Goal: Information Seeking & Learning: Find specific fact

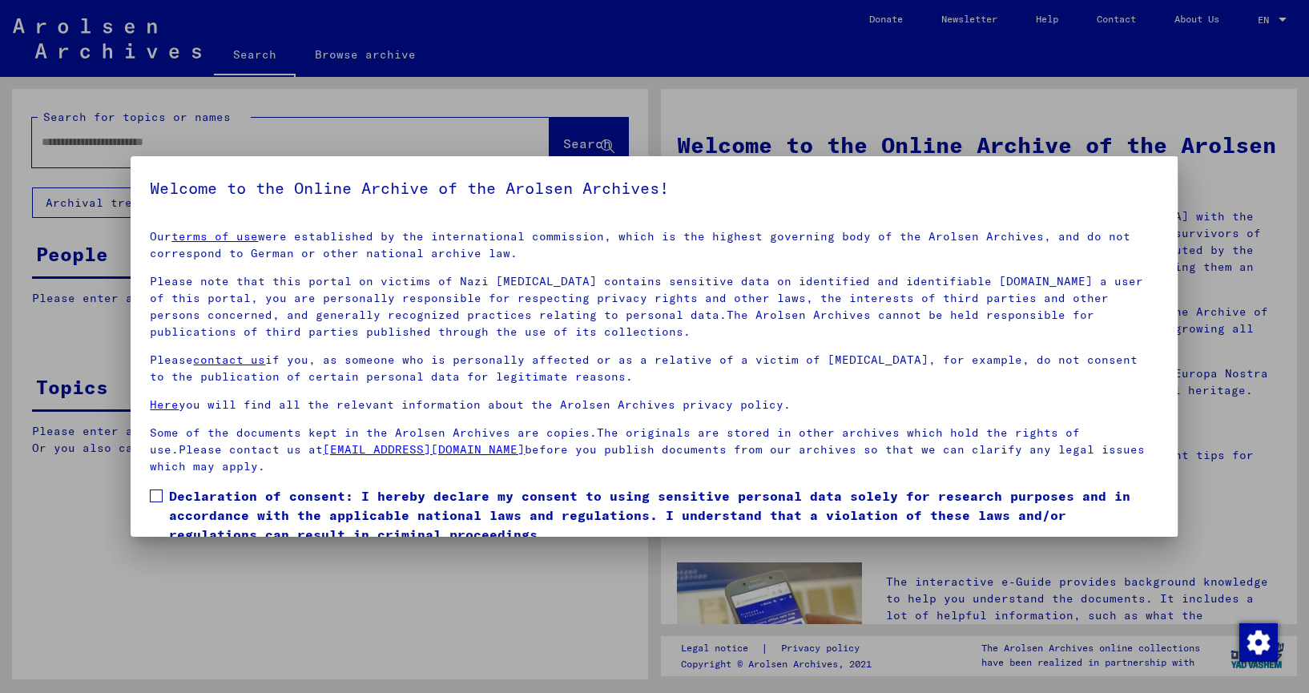
scroll to position [64, 0]
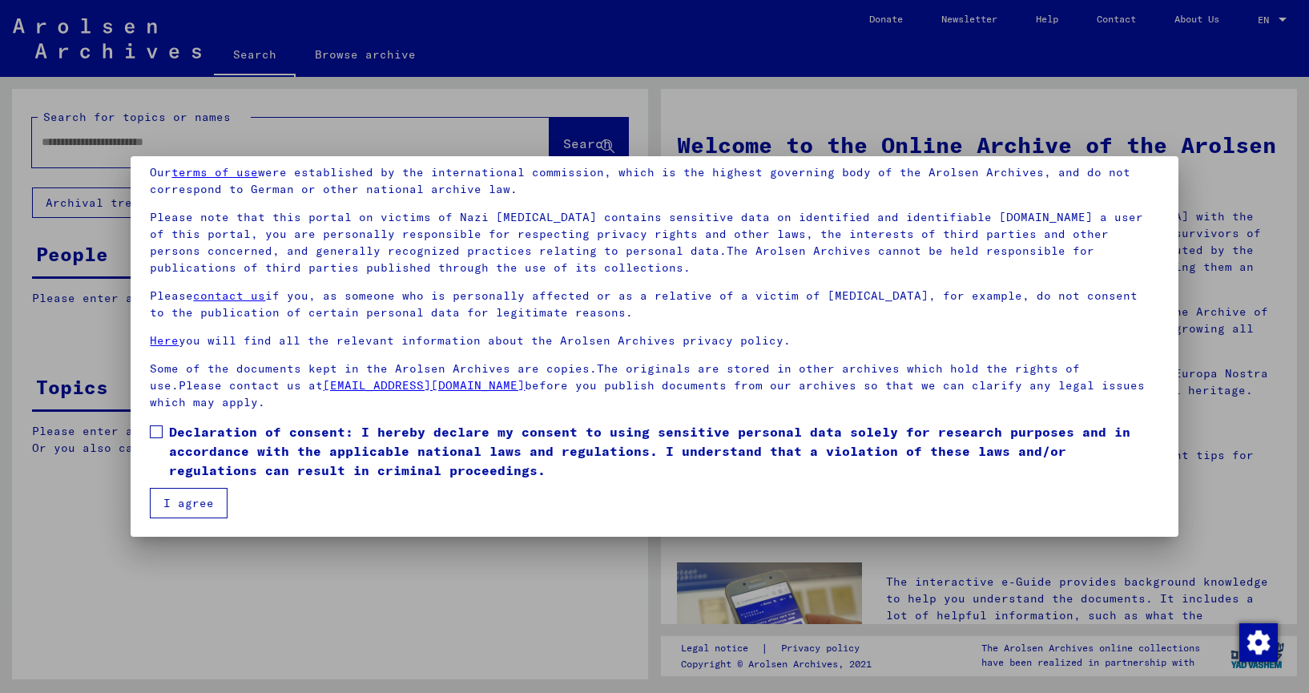
click at [156, 434] on span at bounding box center [156, 432] width 13 height 13
click at [196, 507] on button "I agree" at bounding box center [189, 503] width 78 height 30
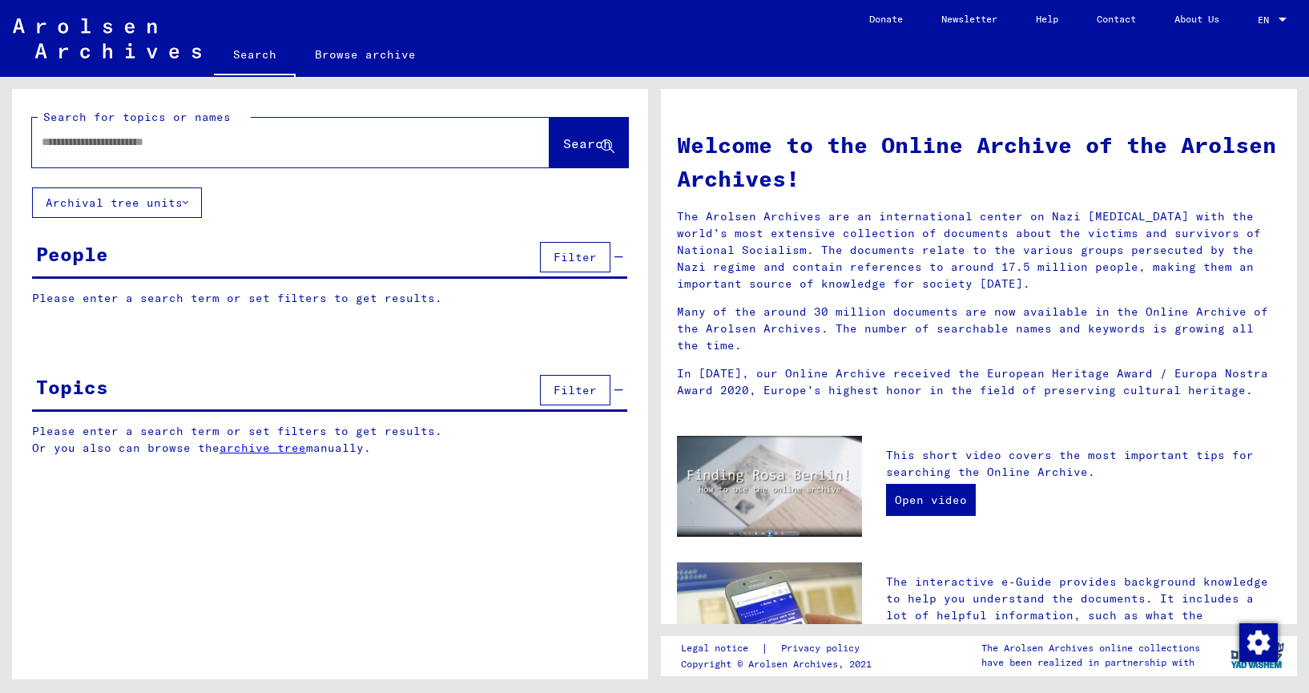
click at [102, 146] on input "text" at bounding box center [272, 142] width 460 height 17
type input "**********"
click at [574, 144] on span "Search" at bounding box center [587, 143] width 48 height 16
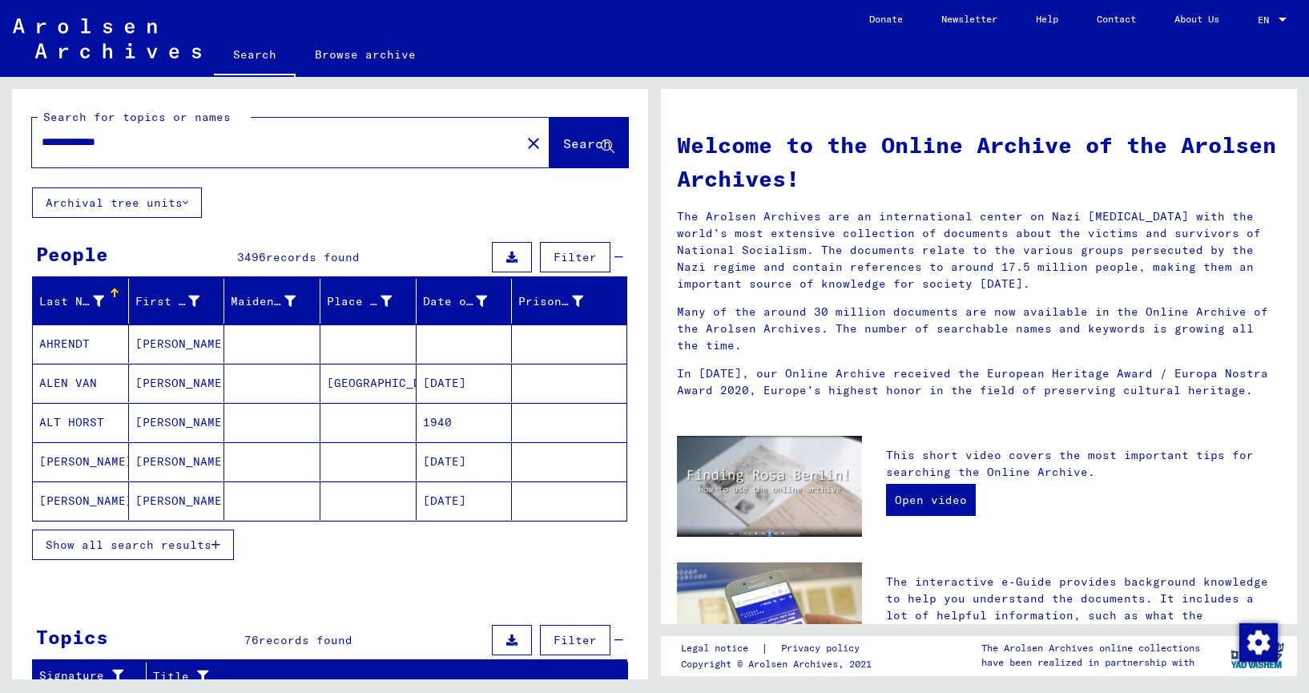
click at [95, 306] on div at bounding box center [98, 301] width 11 height 17
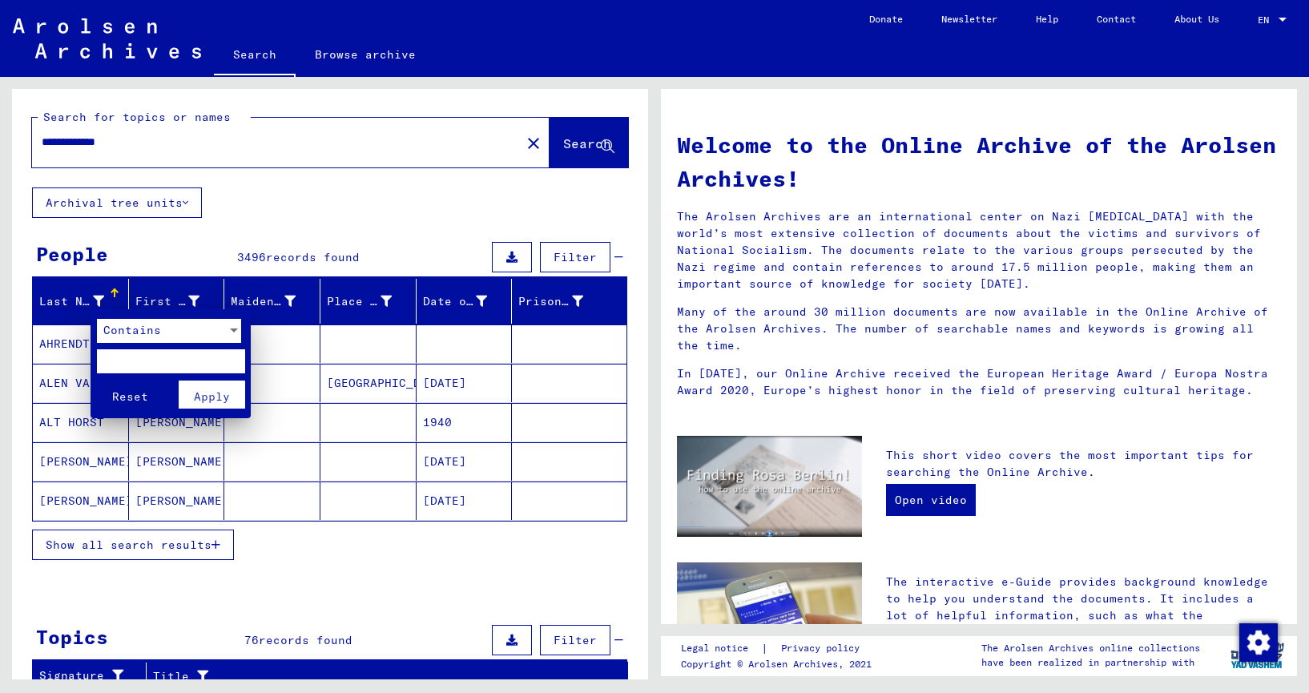
click at [123, 359] on input "text" at bounding box center [171, 361] width 148 height 24
type input "*****"
click at [217, 394] on span "Apply" at bounding box center [212, 396] width 36 height 14
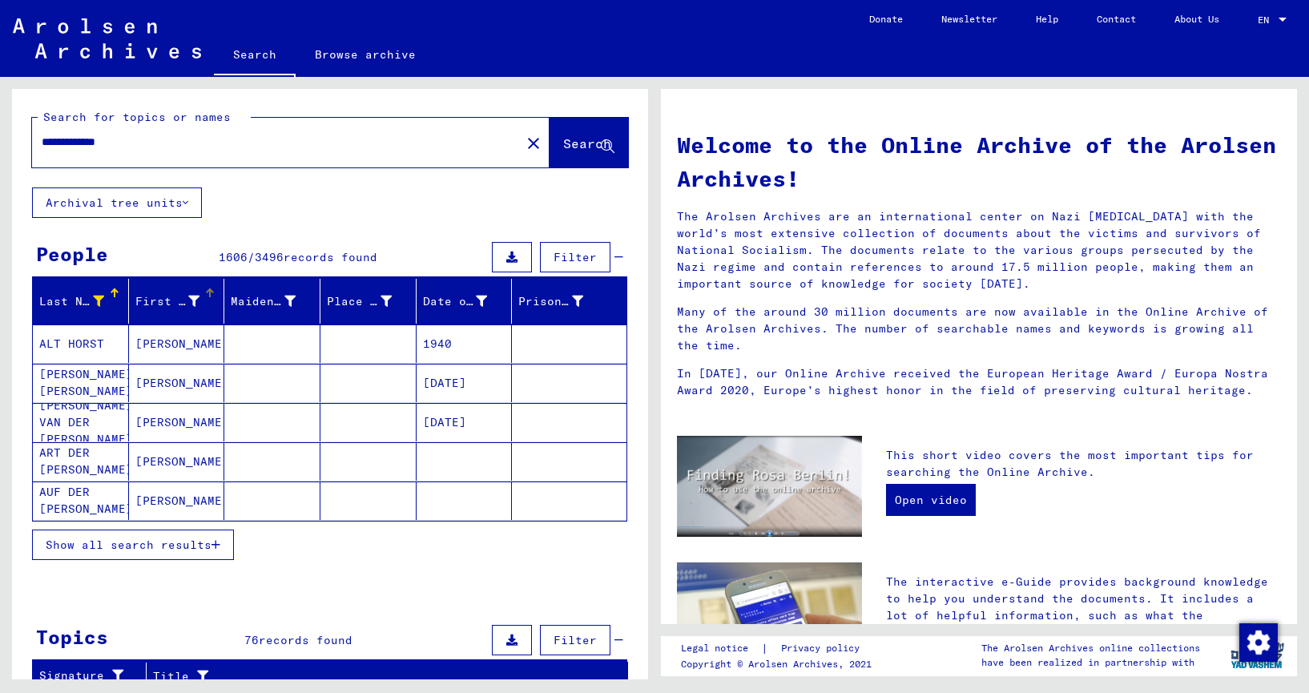
click at [192, 305] on icon at bounding box center [193, 301] width 11 height 11
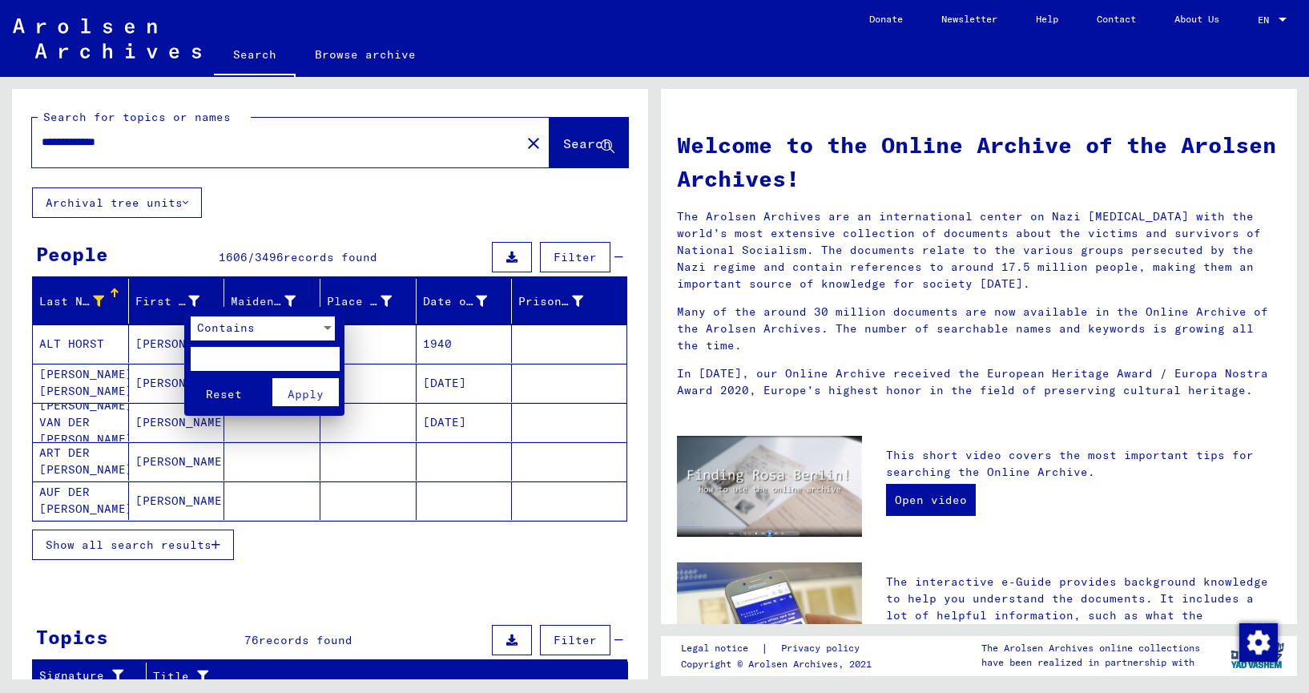
click at [248, 327] on span "Contains" at bounding box center [226, 328] width 58 height 14
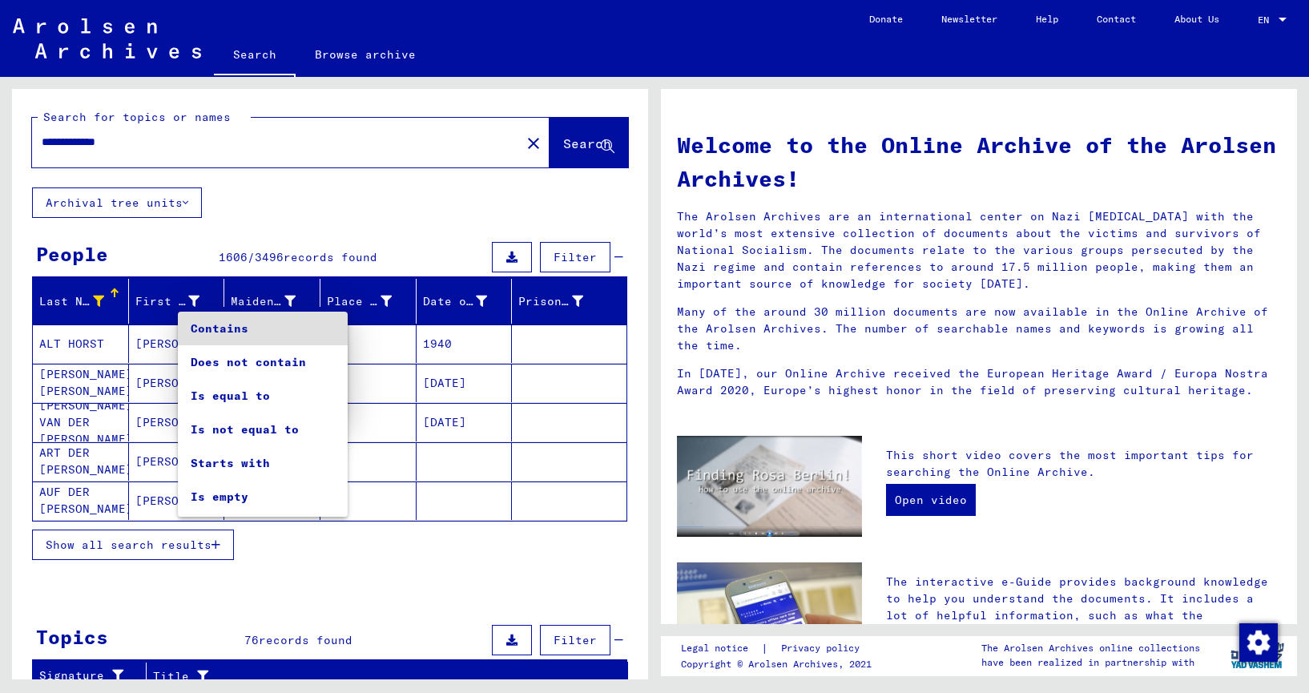
click at [224, 329] on span "Contains" at bounding box center [263, 329] width 144 height 34
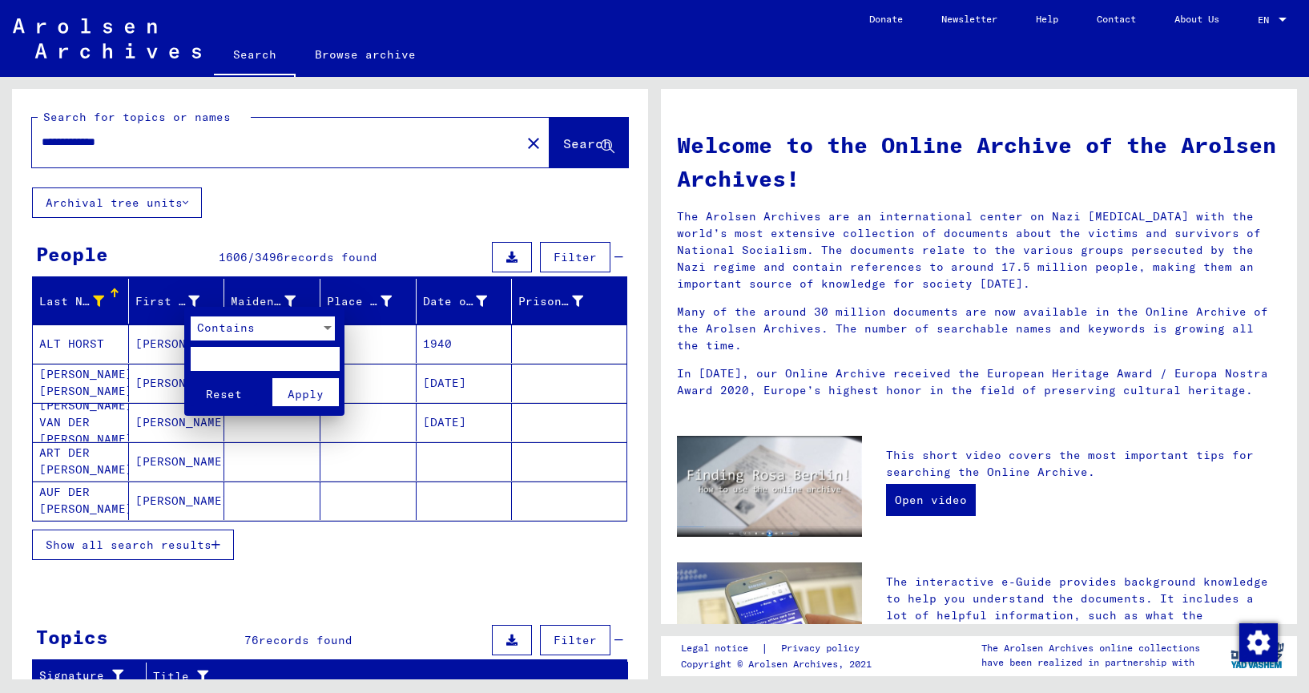
click at [224, 357] on input "text" at bounding box center [265, 359] width 148 height 24
type input "*****"
click at [317, 391] on span "Apply" at bounding box center [306, 394] width 36 height 14
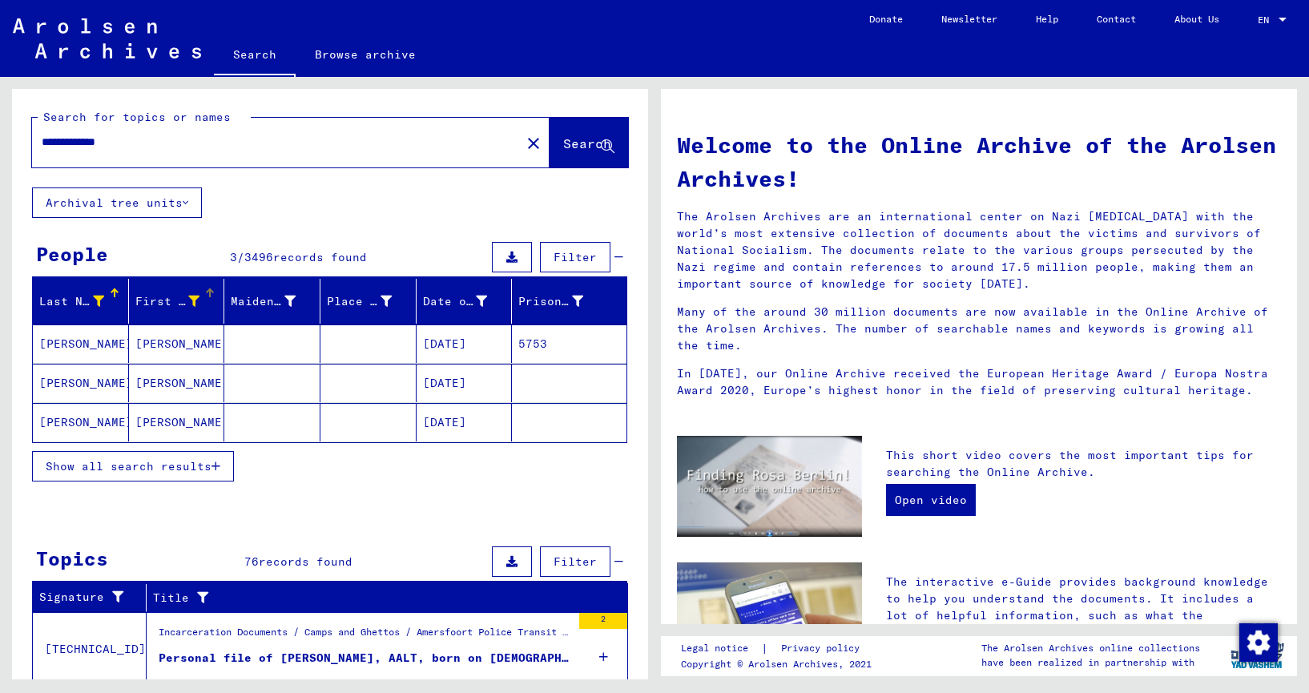
click at [155, 424] on mat-cell "[PERSON_NAME]" at bounding box center [177, 422] width 96 height 38
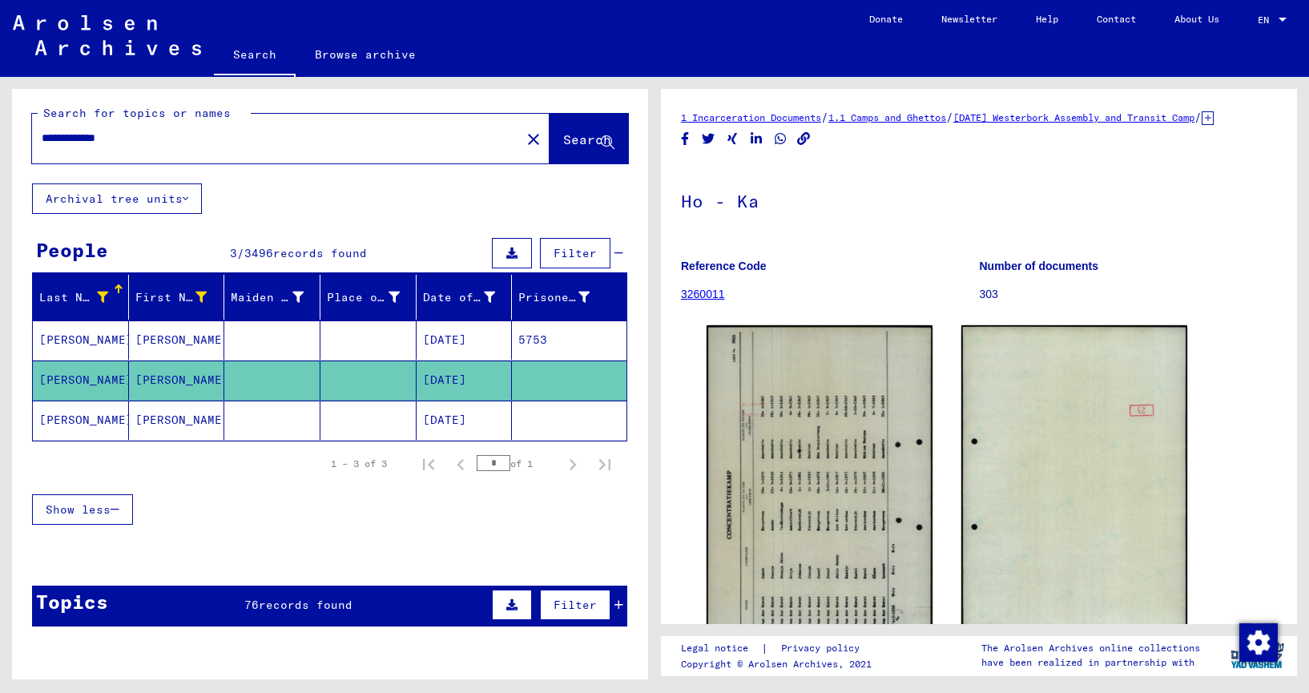
click at [158, 422] on mat-cell "[PERSON_NAME]" at bounding box center [177, 420] width 96 height 39
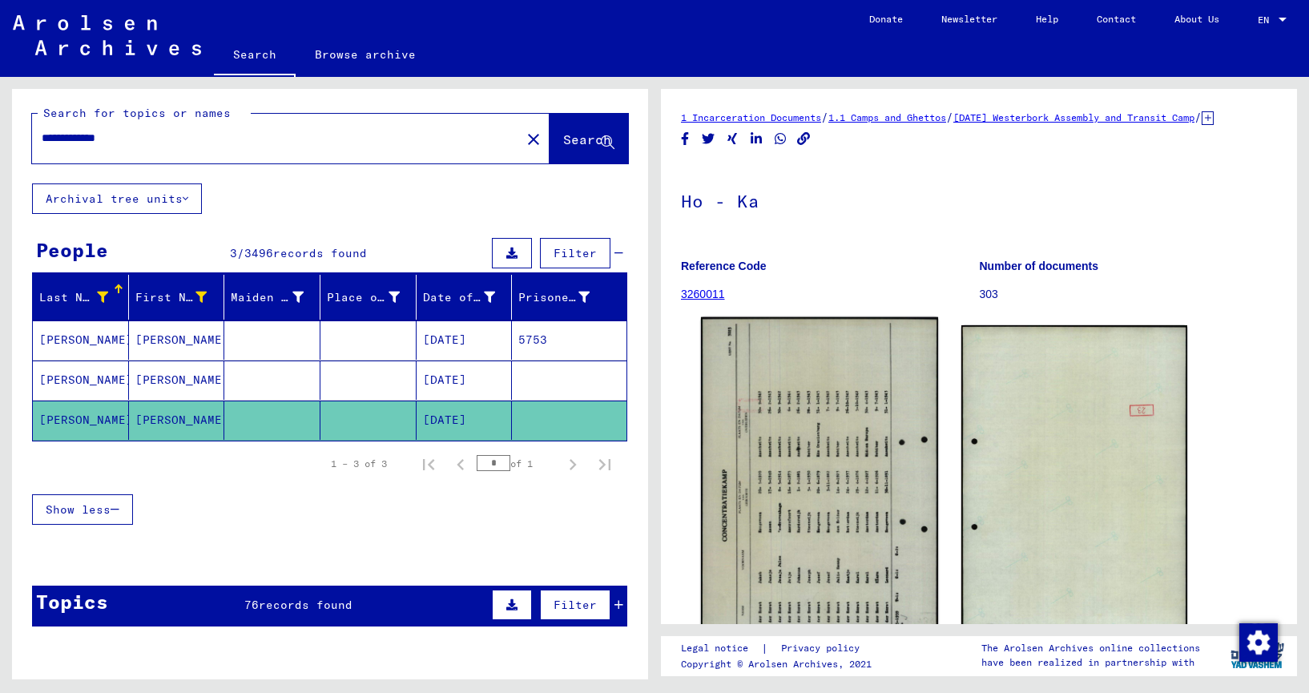
click at [836, 486] on img at bounding box center [819, 484] width 237 height 334
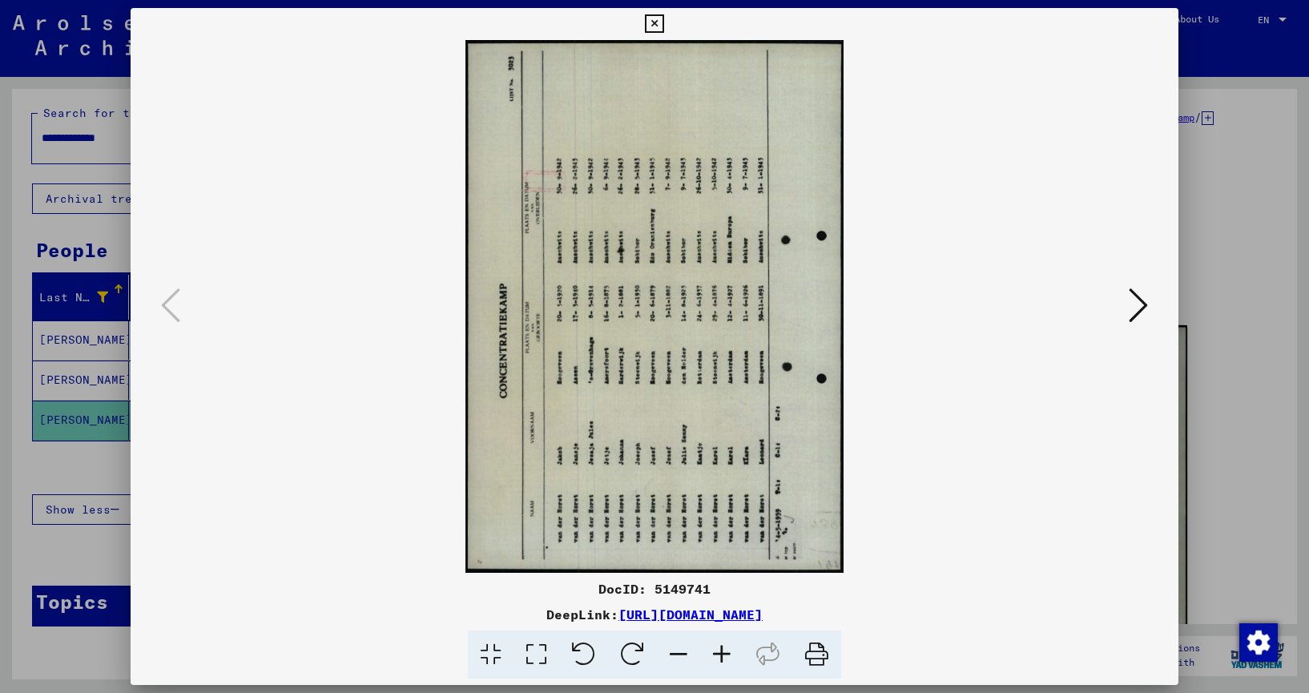
click at [633, 648] on icon at bounding box center [632, 655] width 49 height 49
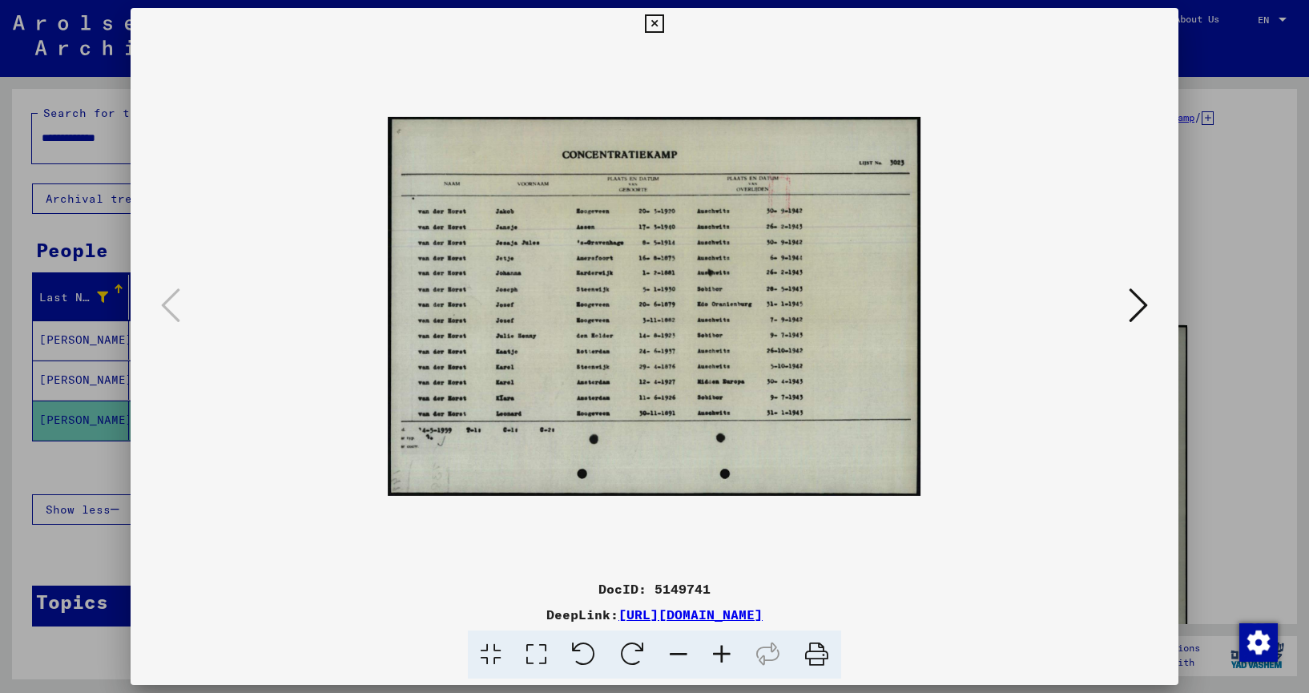
click at [728, 655] on icon at bounding box center [721, 655] width 43 height 49
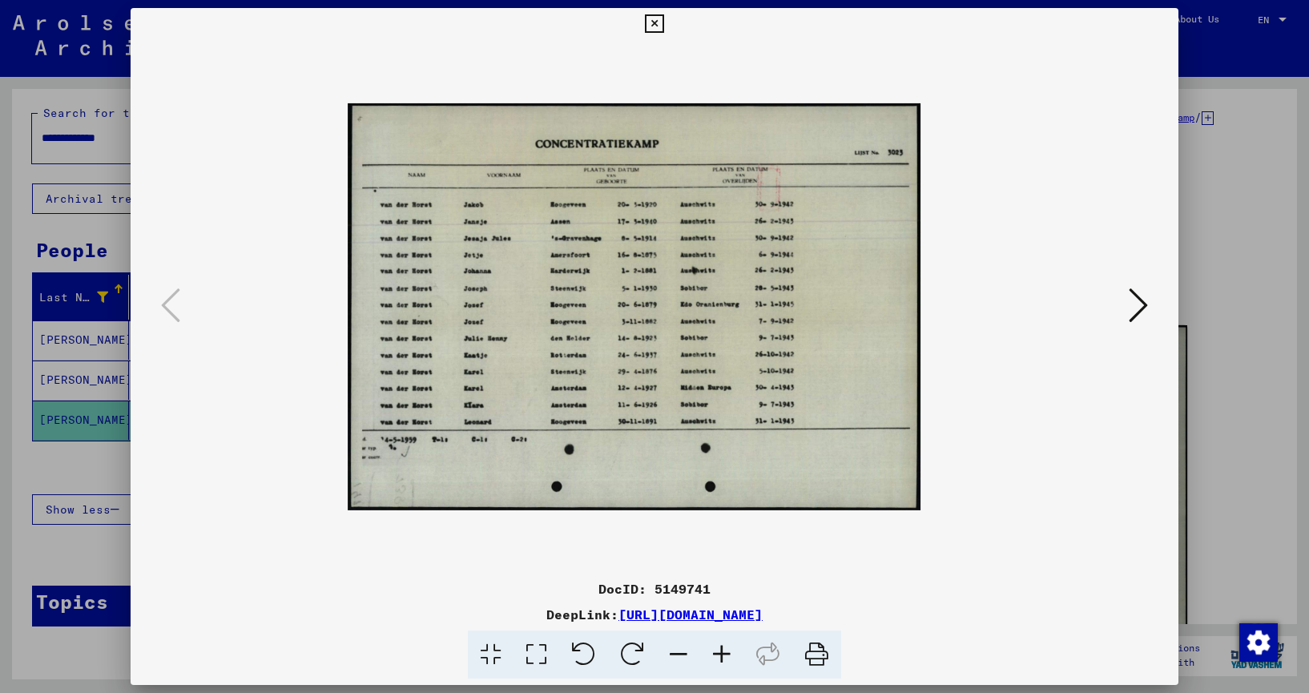
click at [728, 655] on icon at bounding box center [721, 655] width 43 height 49
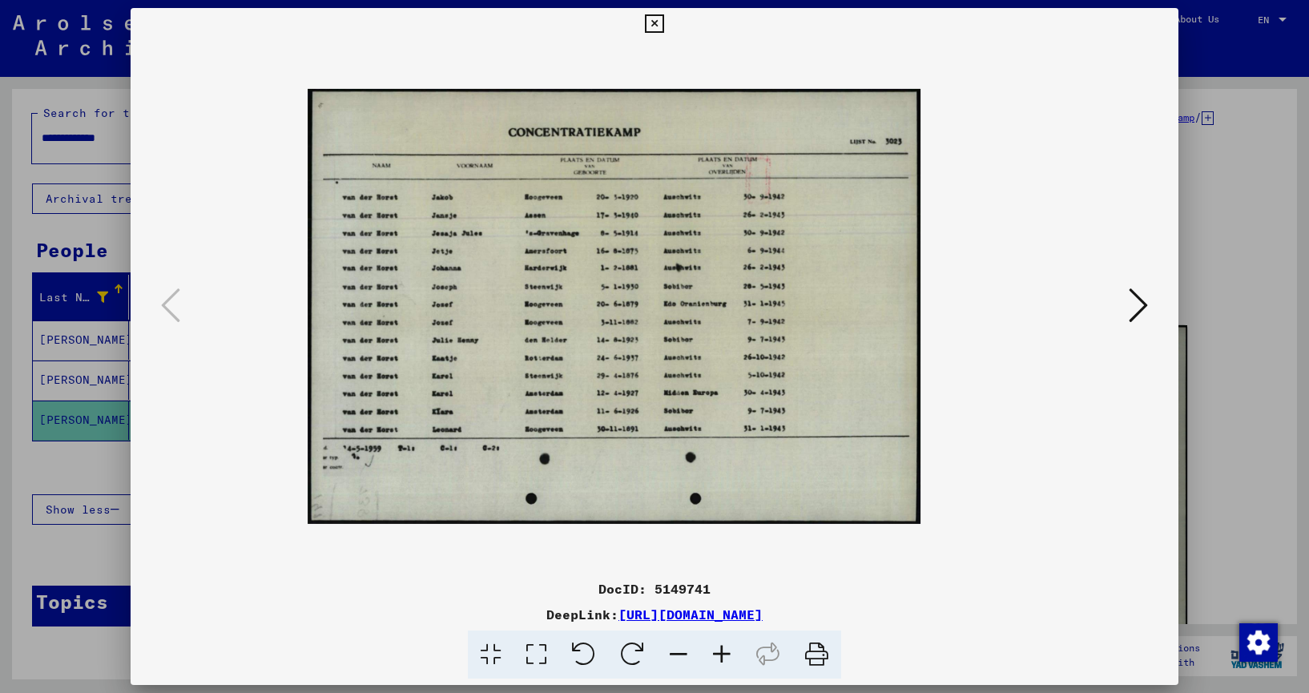
click at [729, 653] on icon at bounding box center [721, 655] width 43 height 49
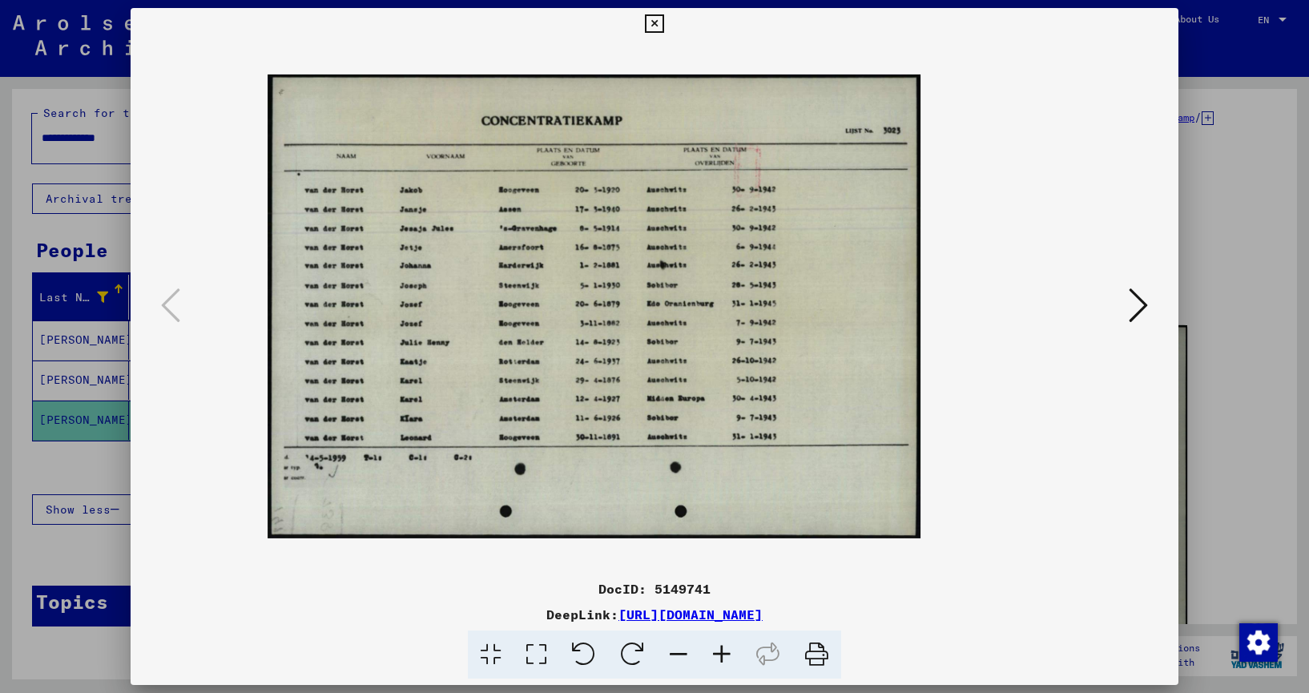
click at [729, 653] on icon at bounding box center [721, 655] width 43 height 49
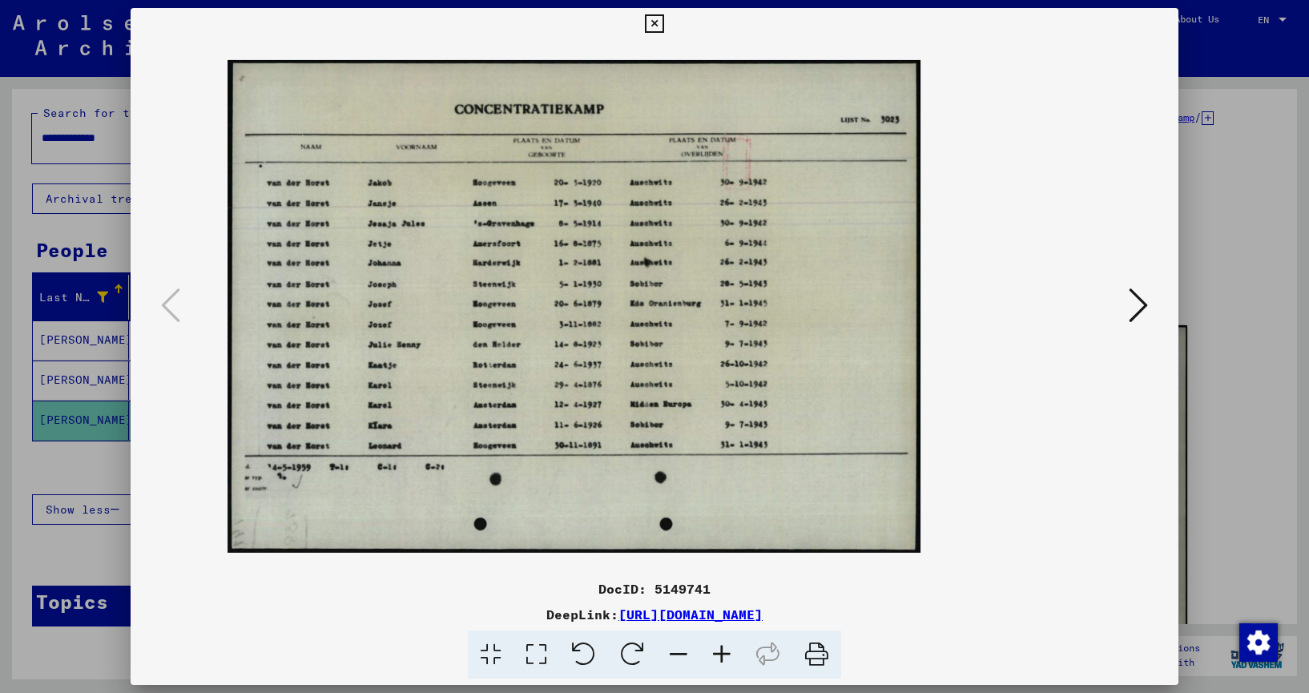
click at [730, 653] on icon at bounding box center [721, 655] width 43 height 49
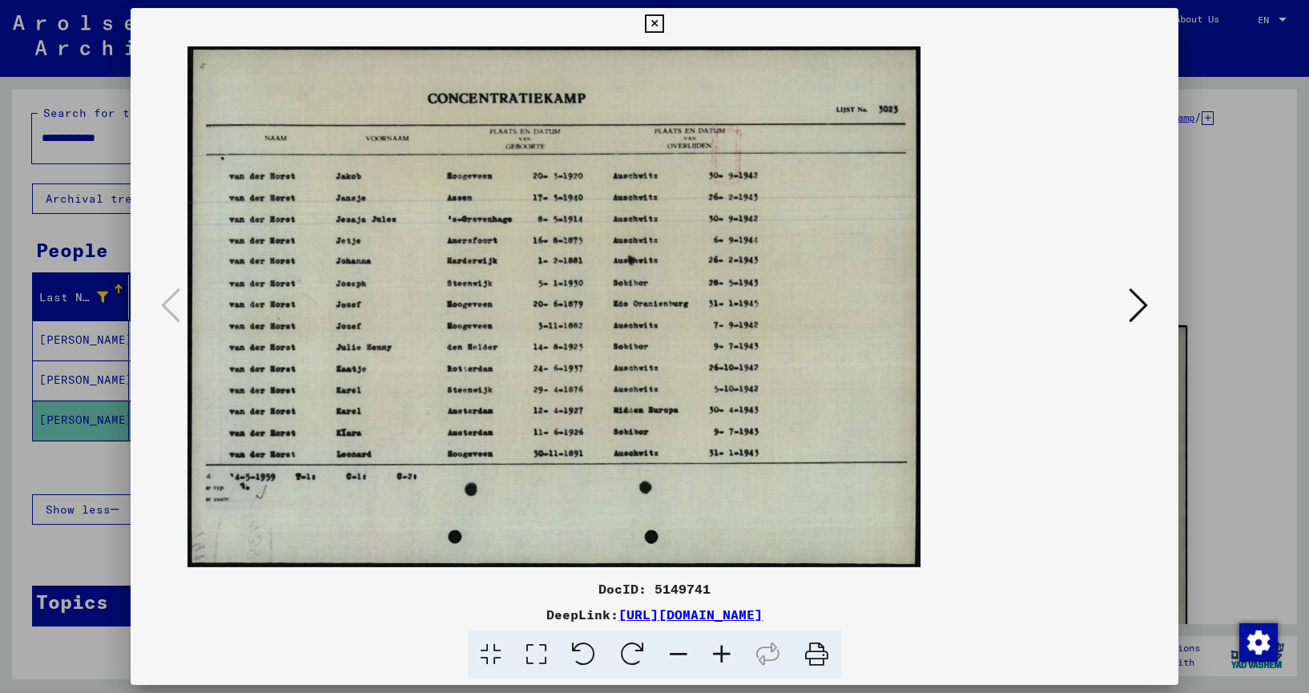
click at [731, 654] on icon at bounding box center [721, 655] width 43 height 49
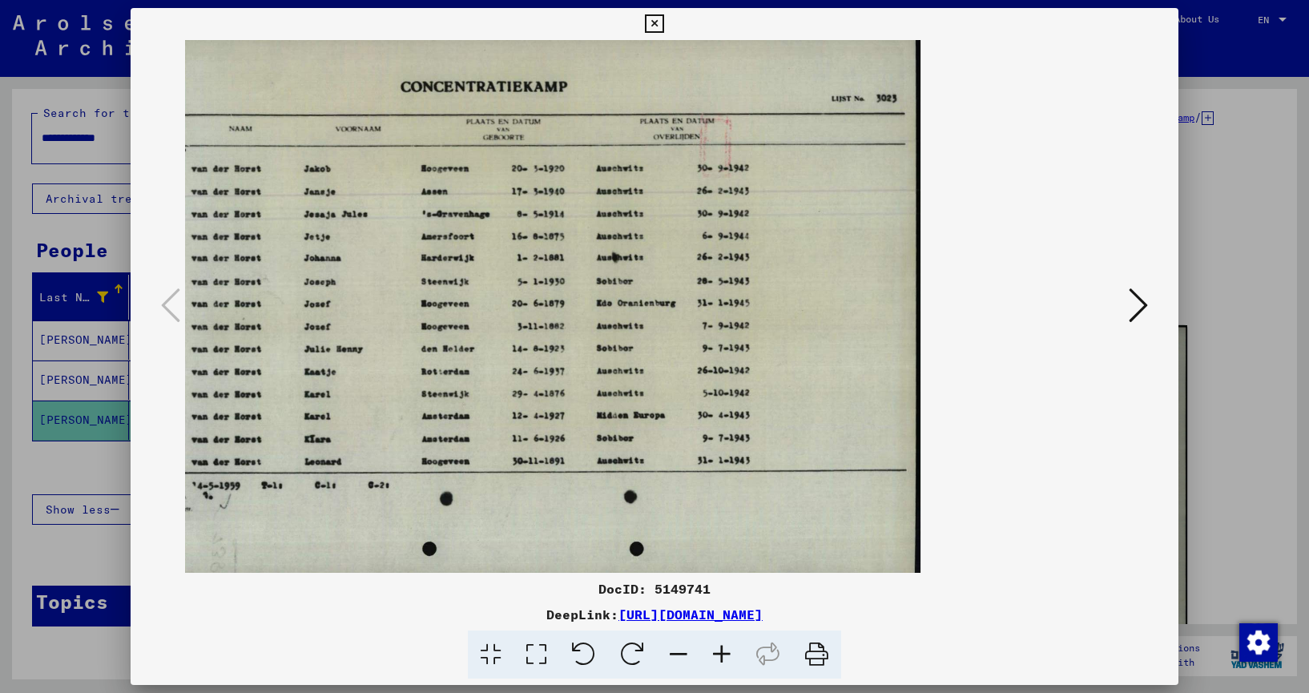
click at [664, 21] on icon at bounding box center [654, 23] width 18 height 19
